Goal: Transaction & Acquisition: Obtain resource

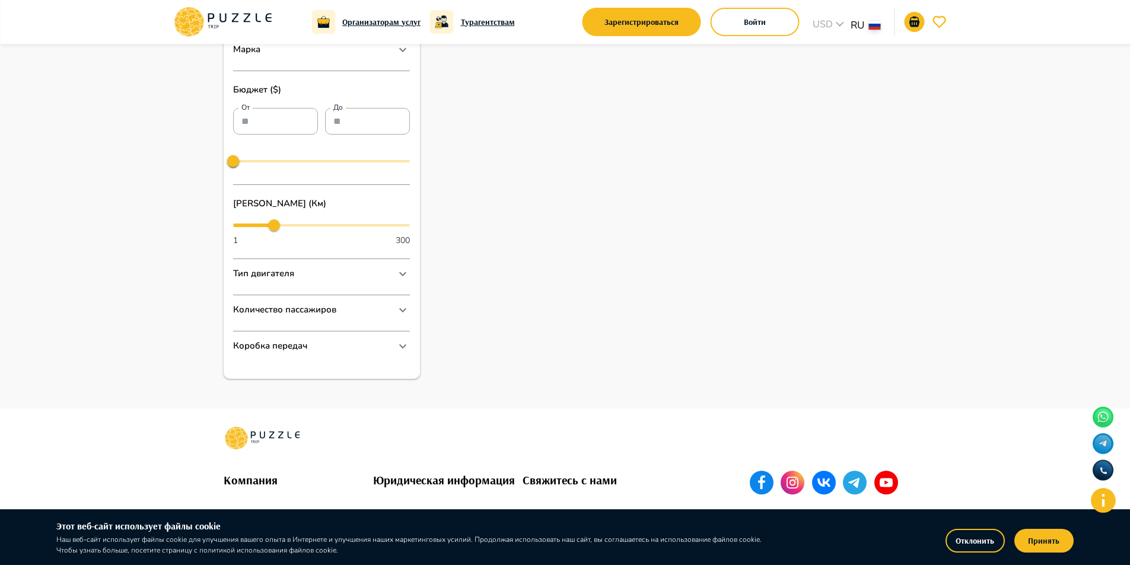
scroll to position [553, 0]
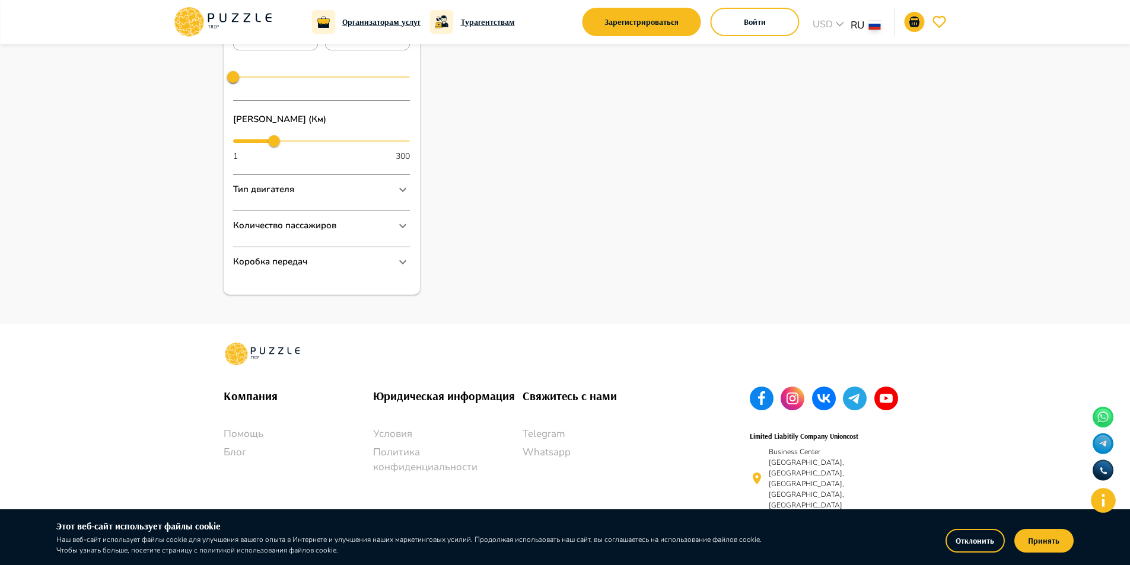
drag, startPoint x: 237, startPoint y: 455, endPoint x: 221, endPoint y: 457, distance: 16.2
click at [221, 457] on div "Компания Помощь Блог Юридическая информация Условия Политика конфиденциальности…" at bounding box center [465, 469] width 513 height 193
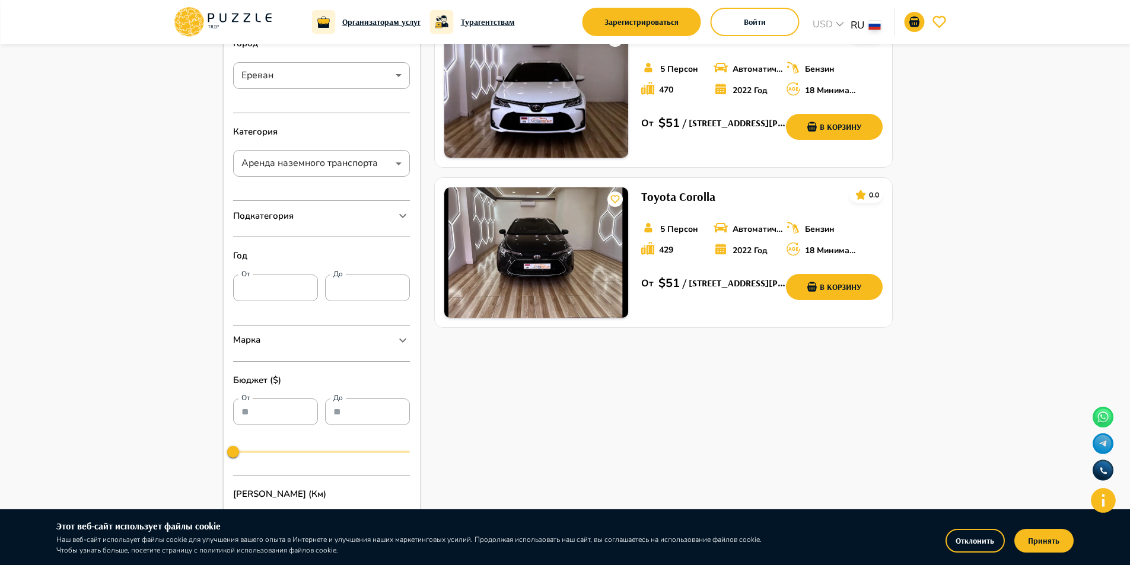
scroll to position [138, 0]
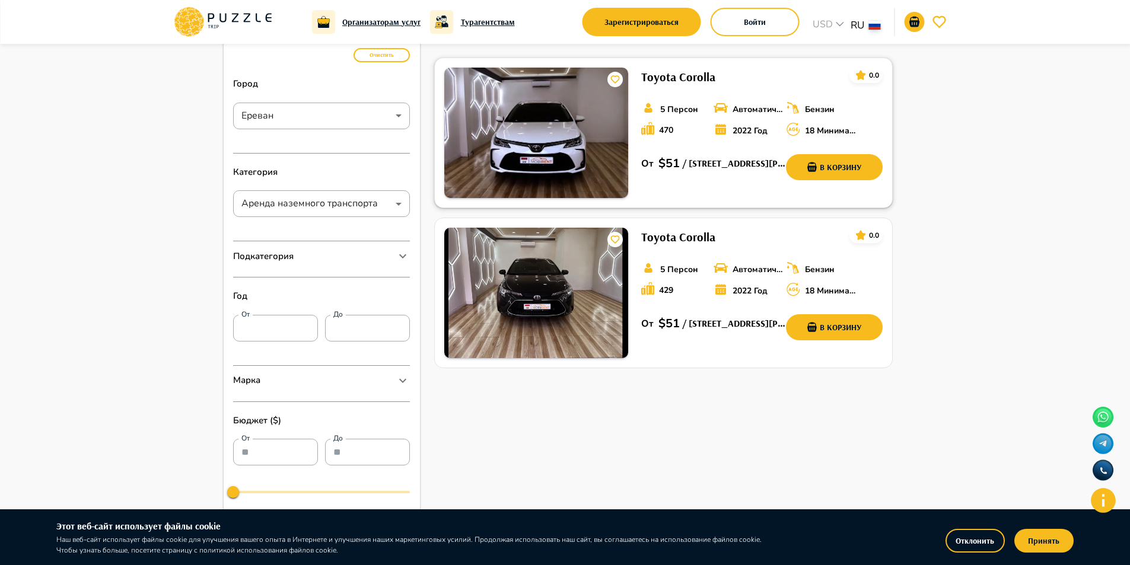
click at [551, 123] on img at bounding box center [536, 133] width 184 height 131
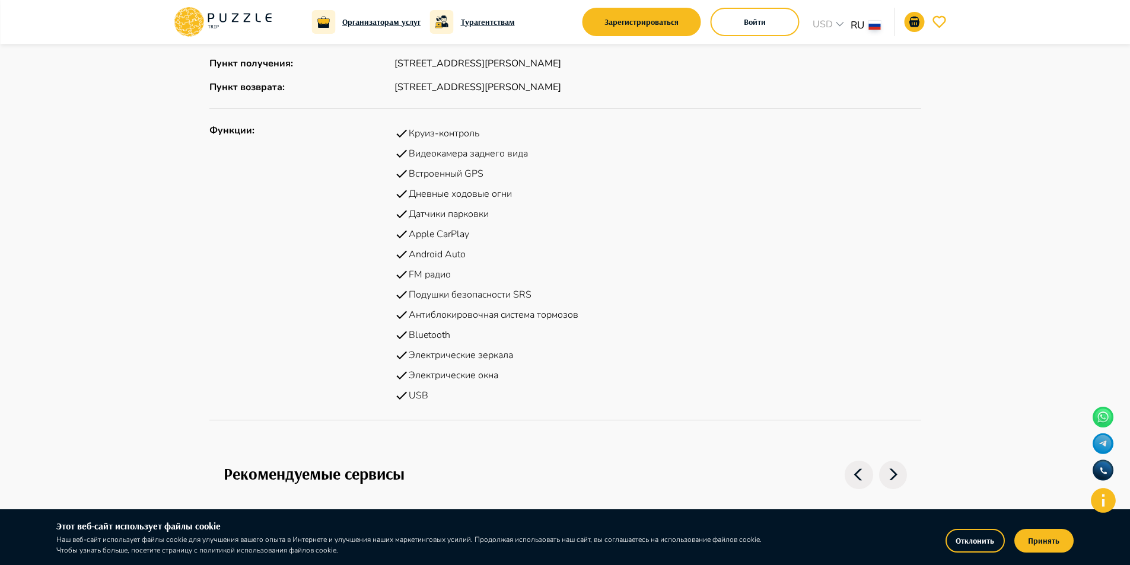
scroll to position [949, 0]
drag, startPoint x: 514, startPoint y: 362, endPoint x: 409, endPoint y: 364, distance: 104.5
click at [409, 364] on li "Электрические зеркала" at bounding box center [658, 355] width 527 height 20
copy p "Электрические зеркала"
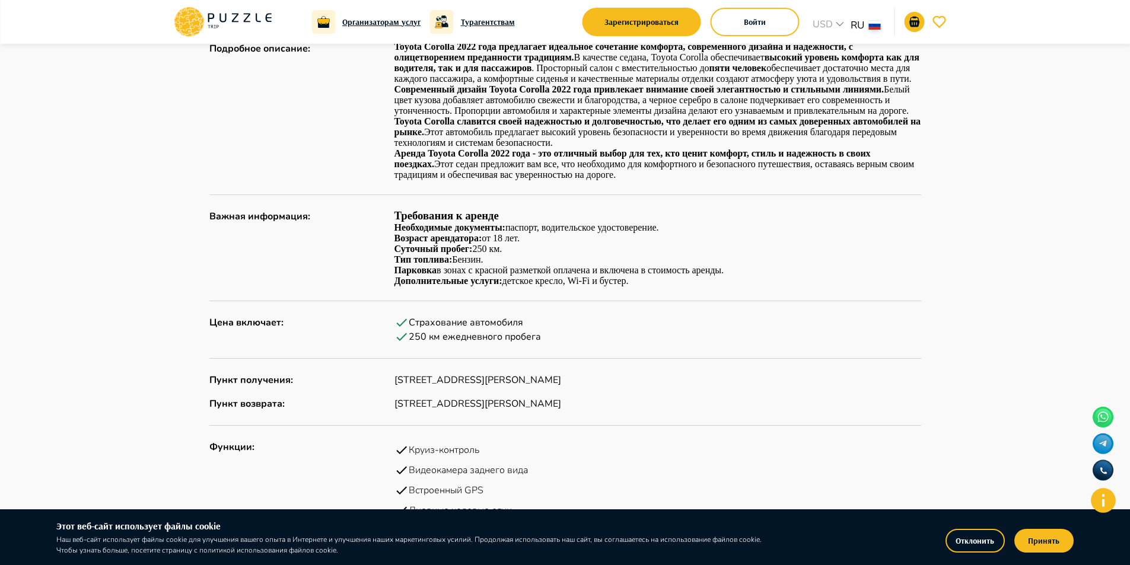
scroll to position [653, 0]
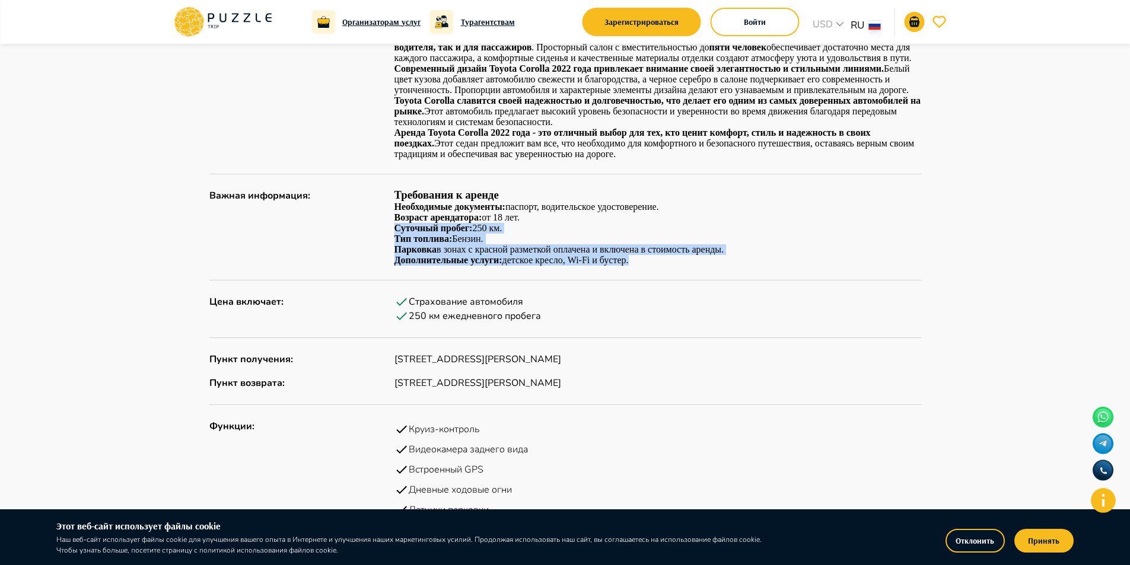
drag, startPoint x: 395, startPoint y: 238, endPoint x: 686, endPoint y: 273, distance: 292.8
click at [686, 266] on div "Требования к аренде Необходимые документы: паспорт, водительское удостоверение.…" at bounding box center [658, 227] width 527 height 77
click at [686, 266] on p "Дополнительные услуги: детское кресло, Wi-Fi и бустер." at bounding box center [658, 260] width 527 height 11
drag, startPoint x: 399, startPoint y: 205, endPoint x: 670, endPoint y: 266, distance: 277.5
click at [670, 266] on div "Требования к аренде Необходимые документы: паспорт, водительское удостоверение.…" at bounding box center [658, 227] width 527 height 77
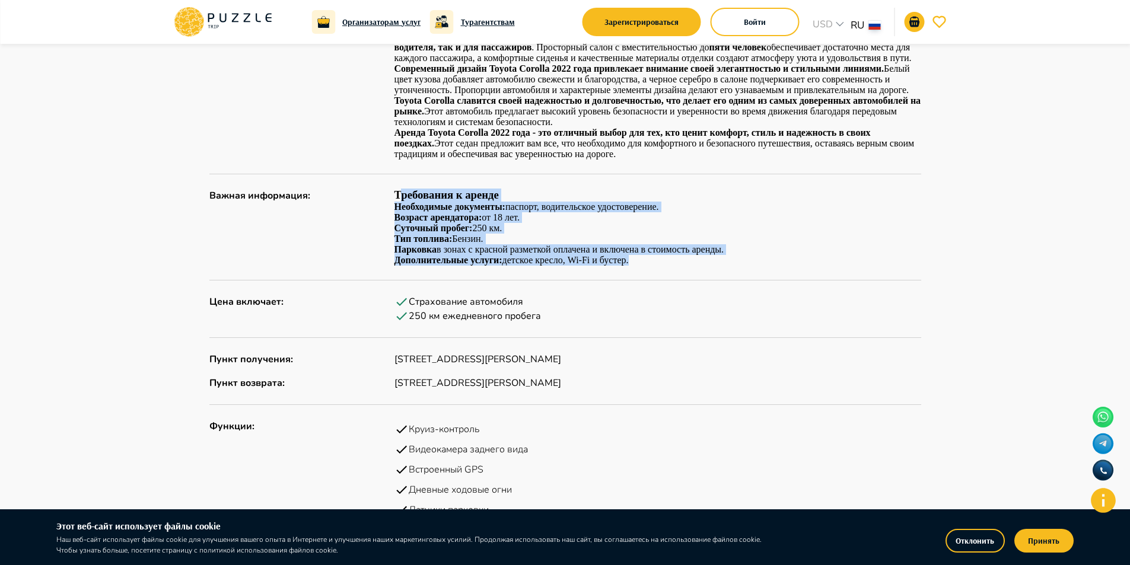
click at [670, 266] on p "Дополнительные услуги: детское кресло, Wi-Fi и бустер." at bounding box center [658, 260] width 527 height 11
drag, startPoint x: 665, startPoint y: 268, endPoint x: 392, endPoint y: 205, distance: 280.1
click at [392, 205] on div "Важная информация : Требования к аренде Необходимые документы: паспорт, водител…" at bounding box center [565, 227] width 712 height 77
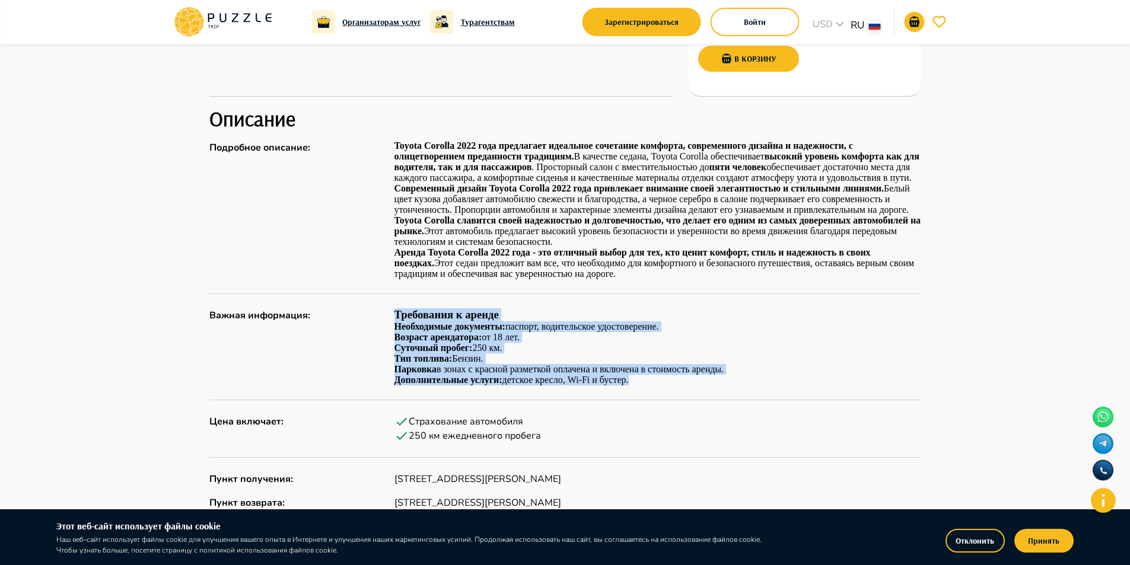
scroll to position [534, 0]
copy div "Требования к аренде Необходимые документы: паспорт, водительское удостоверение.…"
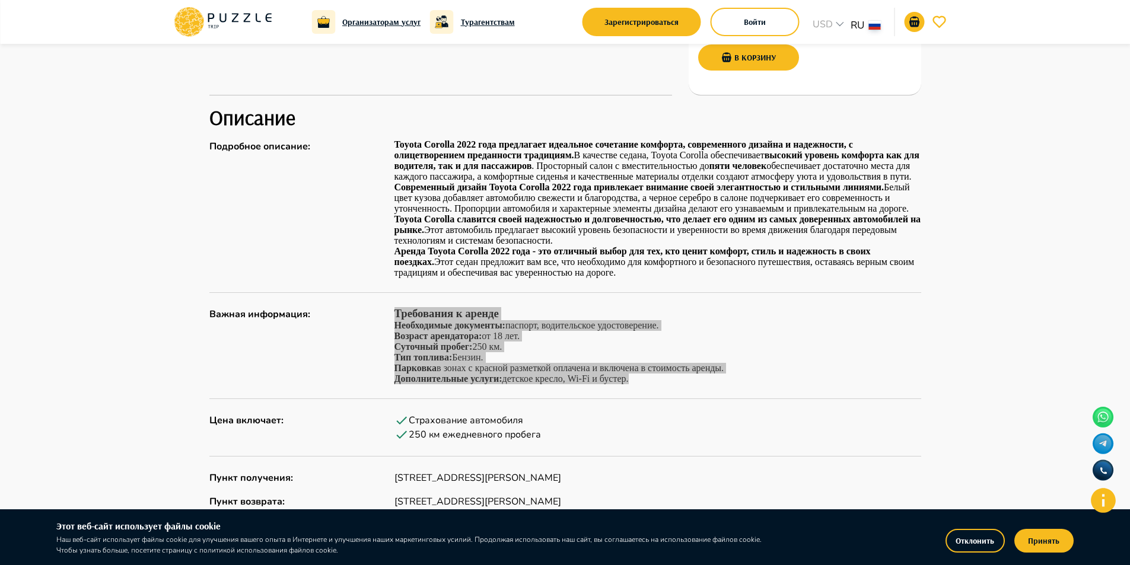
scroll to position [653, 0]
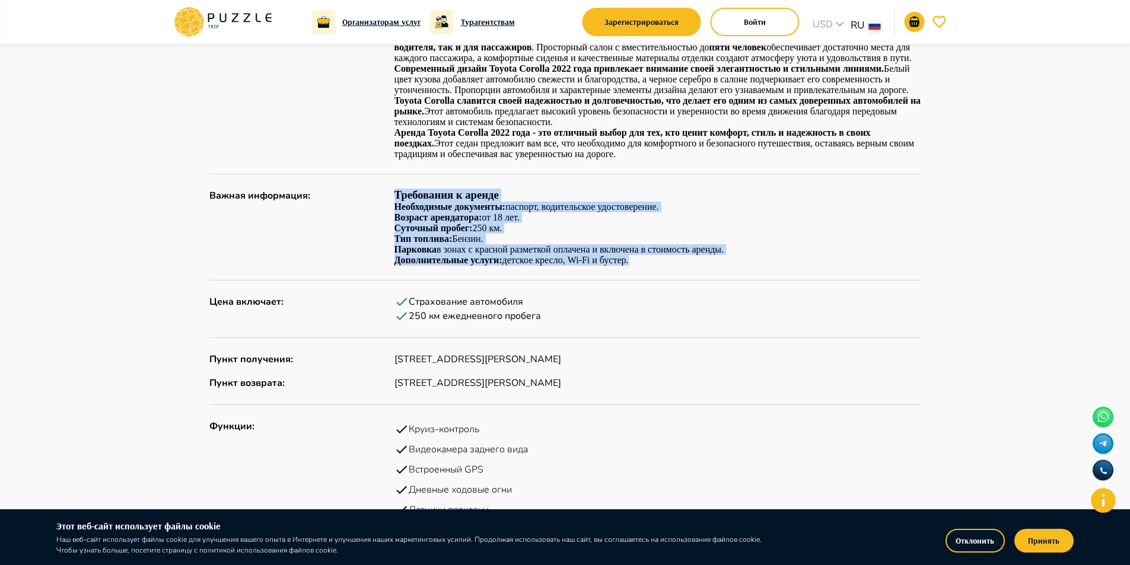
click at [416, 265] on strong "Дополнительные услуги:" at bounding box center [449, 260] width 108 height 10
drag, startPoint x: 394, startPoint y: 204, endPoint x: 652, endPoint y: 268, distance: 265.9
click at [652, 266] on div "Требования к аренде Необходимые документы: паспорт, водительское удостоверение.…" at bounding box center [658, 227] width 527 height 77
click at [529, 266] on p "Дополнительные услуги: детское кресло, Wi-Fi и бустер." at bounding box center [658, 260] width 527 height 11
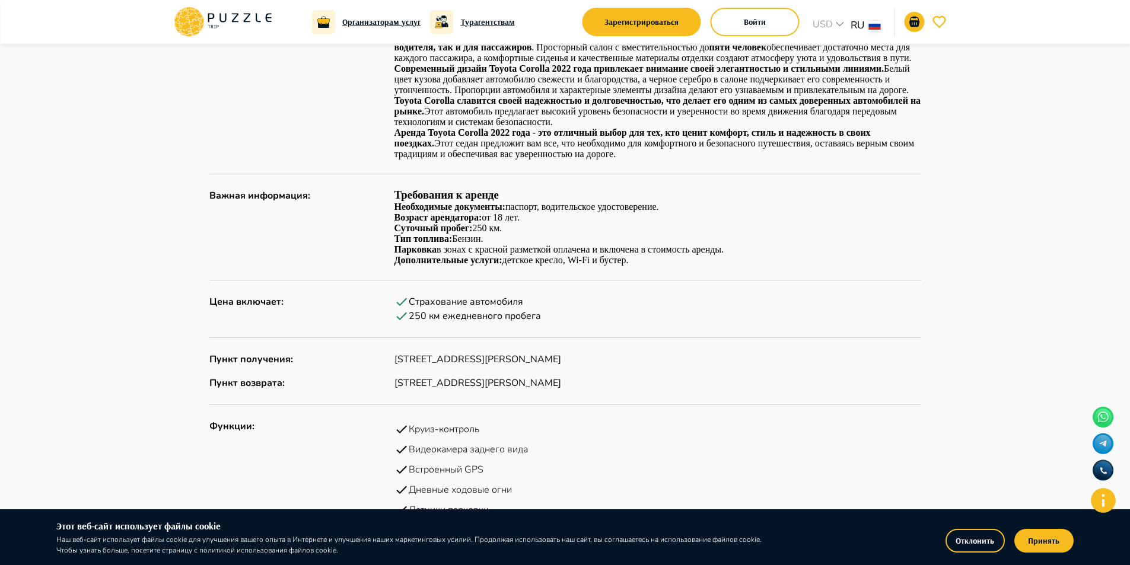
drag, startPoint x: 210, startPoint y: 205, endPoint x: 651, endPoint y: 281, distance: 447.9
click at [651, 281] on div "Описание Подробное описание : Toyota Corolla 2022 года предлагает идеальное соч…" at bounding box center [565, 351] width 712 height 730
copy div
click at [584, 277] on div "Описание Подробное описание : Toyota Corolla 2022 года предлагает идеальное соч…" at bounding box center [565, 351] width 712 height 730
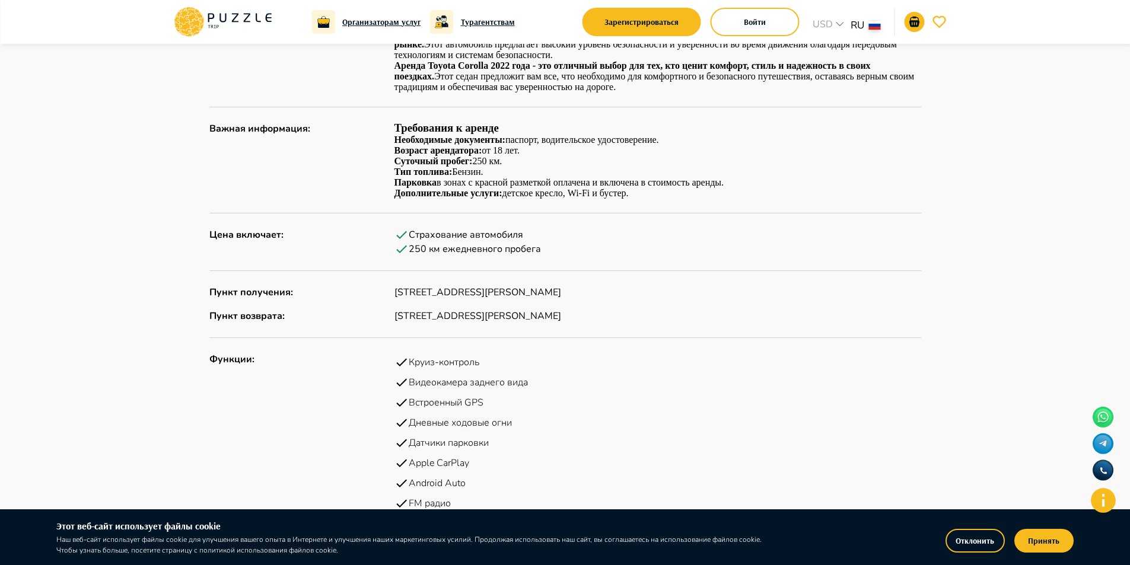
scroll to position [712, 0]
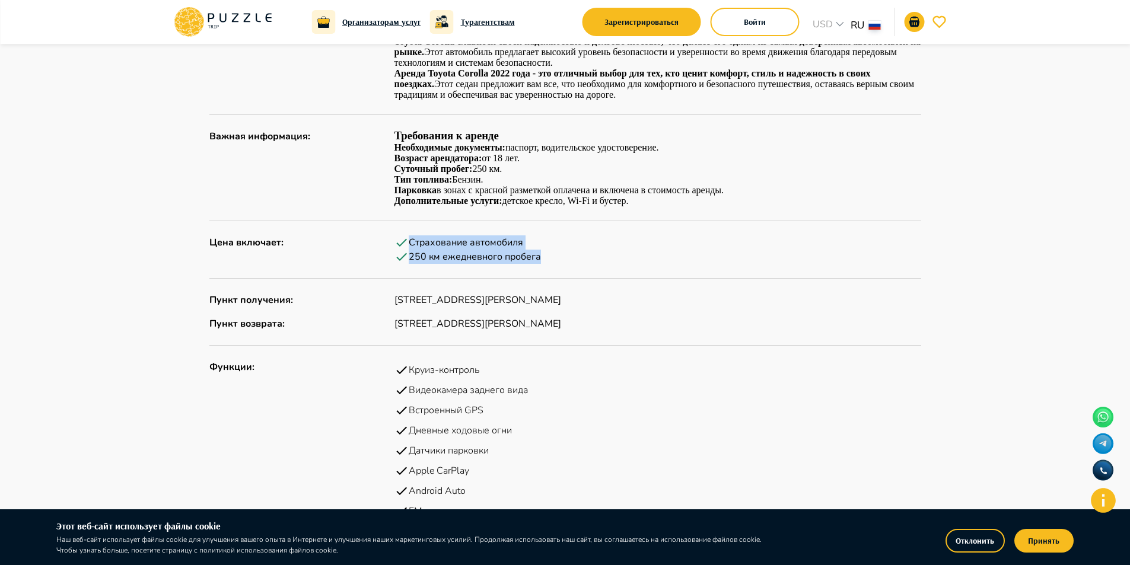
drag, startPoint x: 544, startPoint y: 266, endPoint x: 393, endPoint y: 255, distance: 151.1
click at [393, 255] on div "Цена включает : Страхование автомобиля 250 км ежедневного пробега" at bounding box center [565, 250] width 712 height 28
drag, startPoint x: 212, startPoint y: 252, endPoint x: 609, endPoint y: 268, distance: 397.3
click at [609, 264] on div "Цена включает : Страхование автомобиля 250 км ежедневного пробега" at bounding box center [565, 250] width 712 height 28
copy div "Цена включает : Страхование автомобиля 250 км ежедневного пробега"
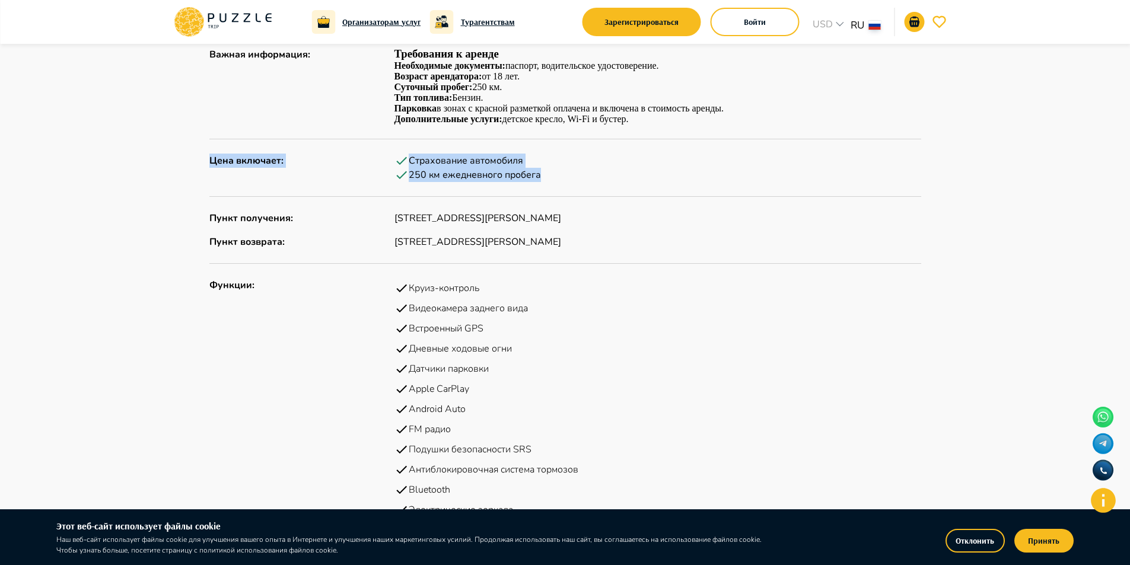
scroll to position [771, 0]
